Goal: Browse casually

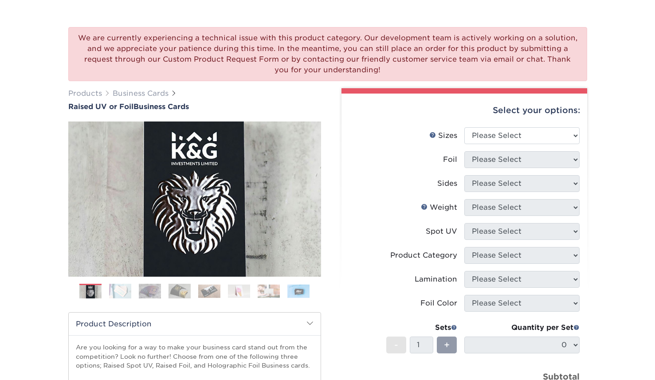
scroll to position [48, 0]
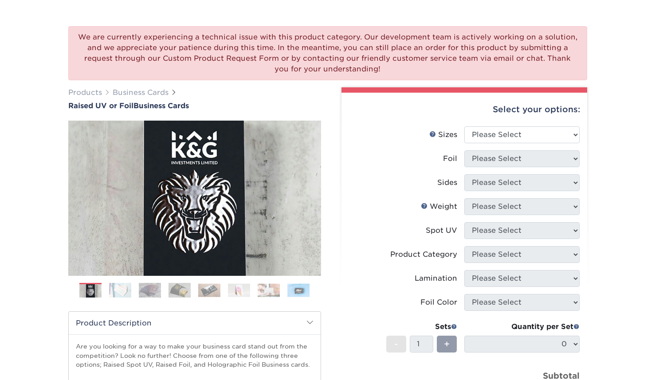
click at [153, 293] on img at bounding box center [150, 290] width 22 height 16
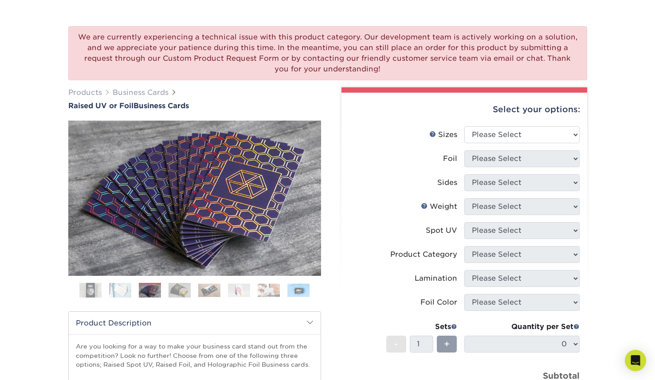
click at [182, 290] on img at bounding box center [179, 290] width 22 height 16
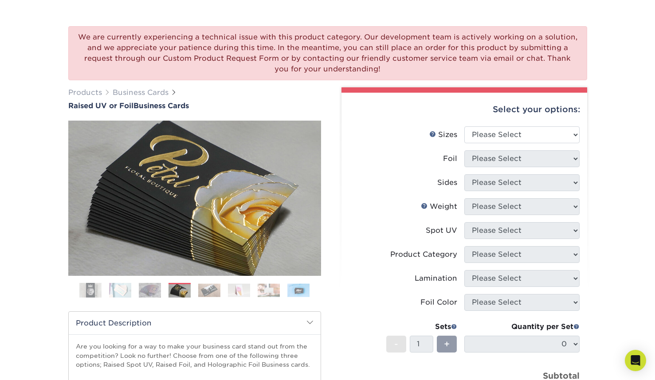
click at [202, 289] on img at bounding box center [209, 290] width 22 height 14
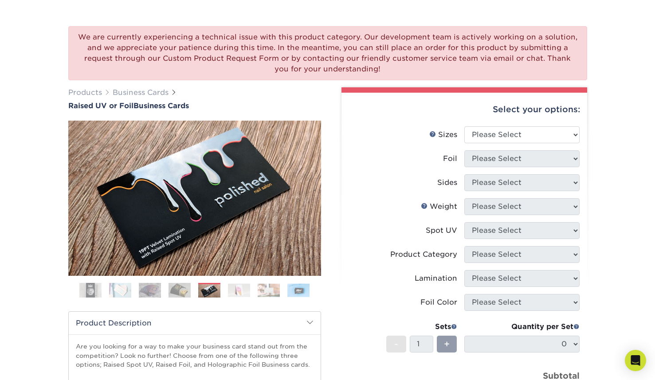
click at [231, 287] on img at bounding box center [239, 290] width 22 height 14
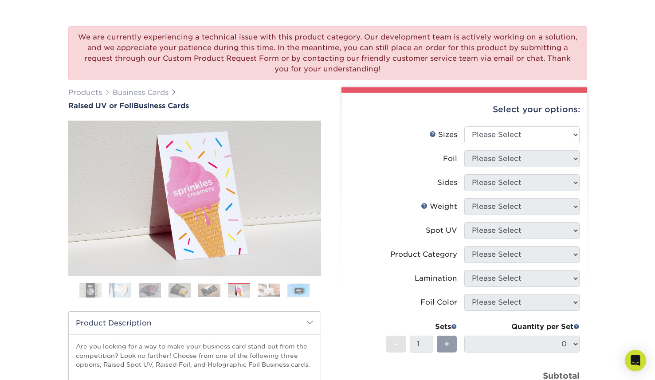
click at [265, 293] on img at bounding box center [269, 290] width 22 height 14
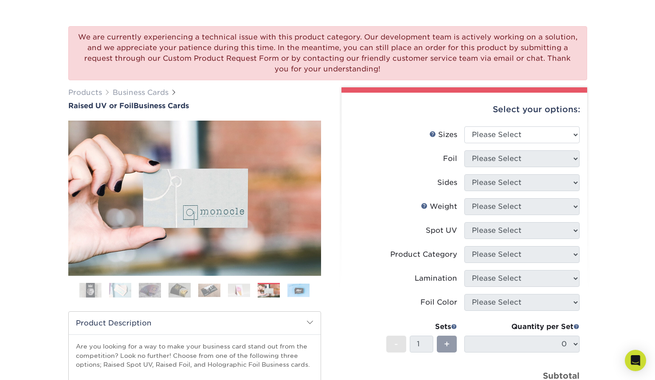
click at [296, 292] on img at bounding box center [298, 290] width 22 height 14
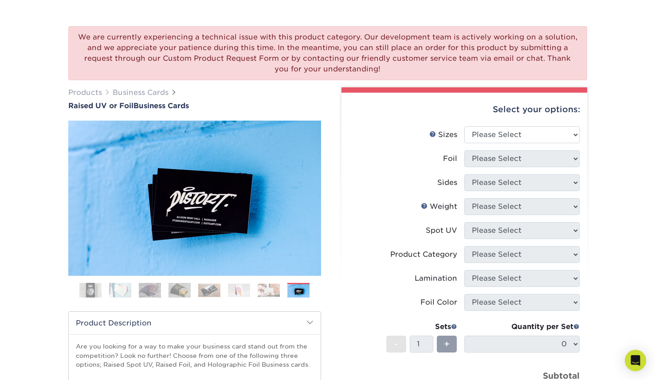
click at [268, 294] on img at bounding box center [269, 290] width 22 height 14
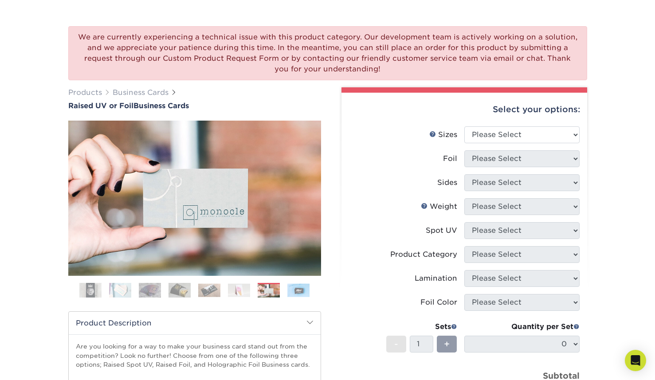
click at [297, 289] on img at bounding box center [298, 290] width 22 height 14
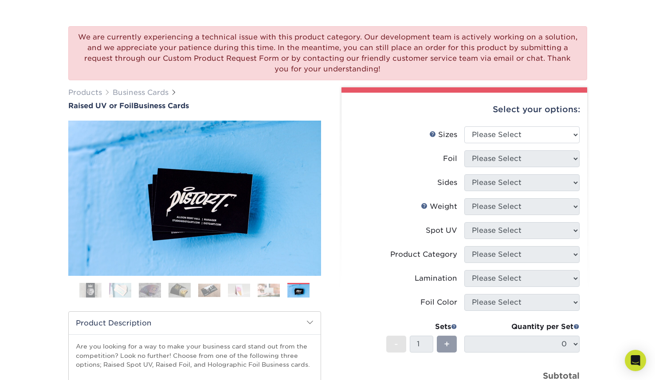
click at [265, 290] on img at bounding box center [269, 290] width 22 height 14
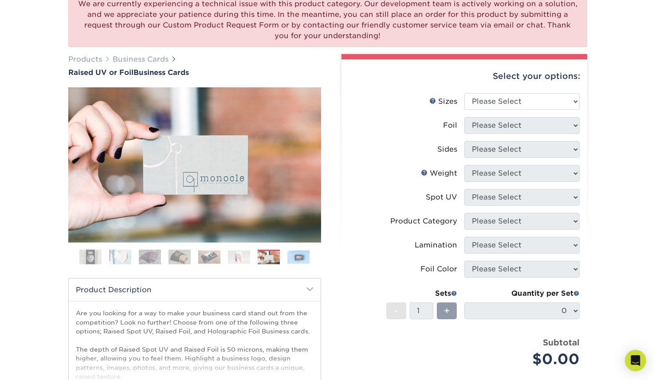
scroll to position [0, 0]
